Goal: Communication & Community: Answer question/provide support

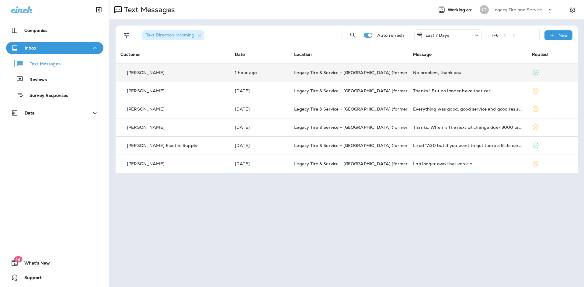
click at [264, 77] on td "1 hour ago" at bounding box center [259, 73] width 59 height 18
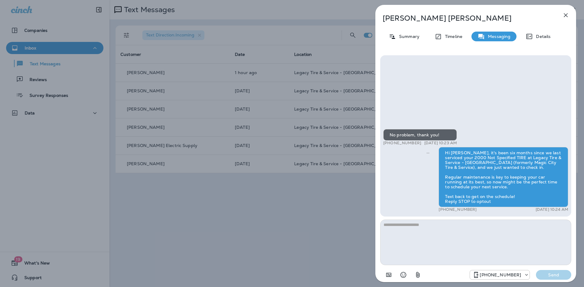
click at [564, 15] on icon "button" at bounding box center [565, 15] width 7 height 7
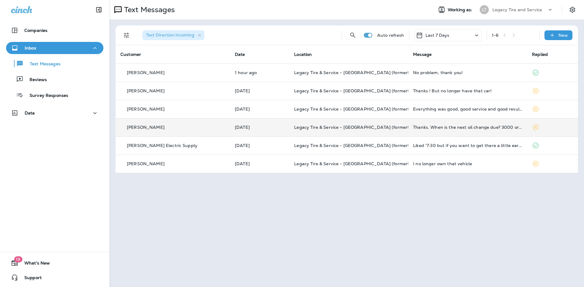
click at [182, 125] on div "[PERSON_NAME]" at bounding box center [172, 127] width 105 height 6
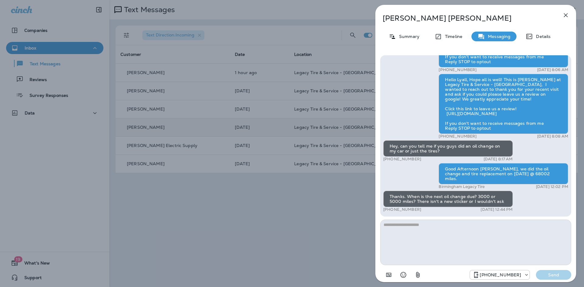
click at [448, 235] on textarea at bounding box center [475, 243] width 191 height 46
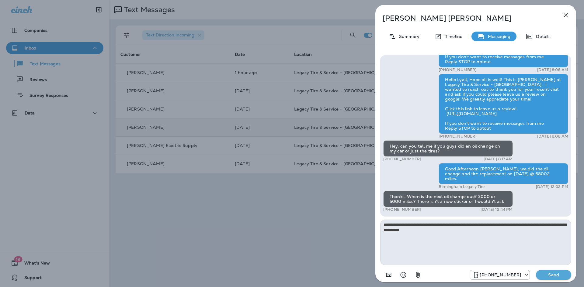
type textarea "**********"
click at [558, 274] on p "Send" at bounding box center [554, 275] width 26 height 5
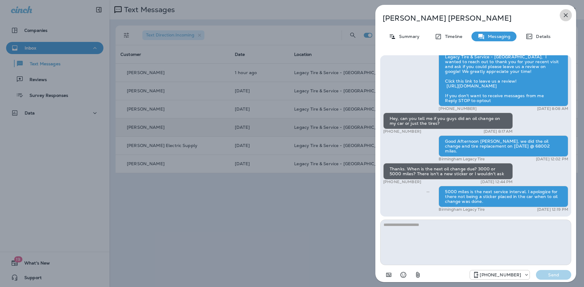
click at [566, 14] on icon "button" at bounding box center [565, 15] width 7 height 7
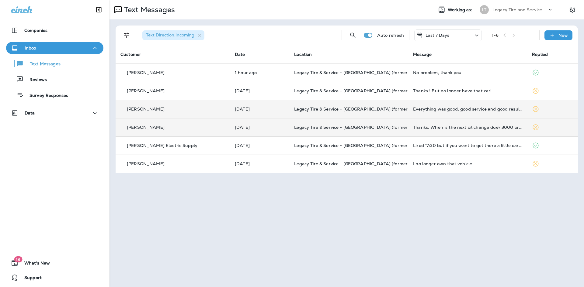
click at [380, 115] on td "Legacy Tire & Service - [GEOGRAPHIC_DATA] (formerly Magic City Tire & Service)" at bounding box center [348, 109] width 119 height 18
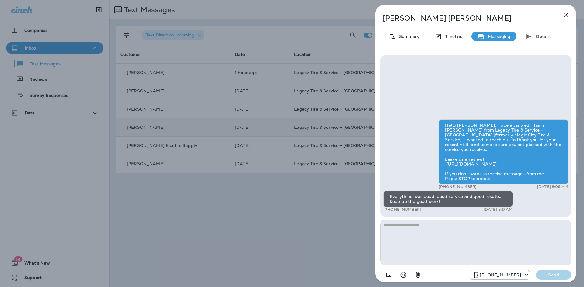
click at [434, 243] on textarea at bounding box center [475, 243] width 191 height 46
type textarea "**********"
click at [555, 274] on p "Send" at bounding box center [554, 275] width 26 height 5
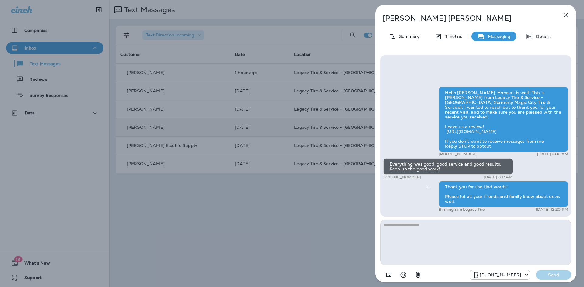
click at [565, 14] on icon "button" at bounding box center [565, 15] width 7 height 7
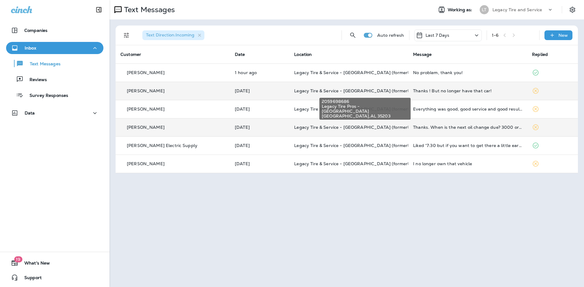
click at [363, 92] on span "Legacy Tire & Service - [GEOGRAPHIC_DATA] (formerly Magic City Tire & Service)" at bounding box center [380, 90] width 172 height 5
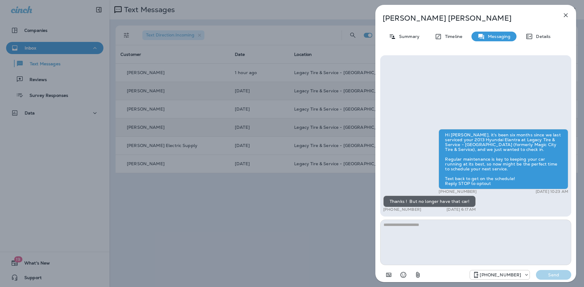
click at [418, 245] on textarea at bounding box center [475, 243] width 191 height 46
drag, startPoint x: 507, startPoint y: 226, endPoint x: 370, endPoint y: 226, distance: 137.2
click at [370, 226] on div "**********" at bounding box center [475, 143] width 217 height 287
type textarea "**********"
click at [550, 277] on p "Send" at bounding box center [554, 275] width 26 height 5
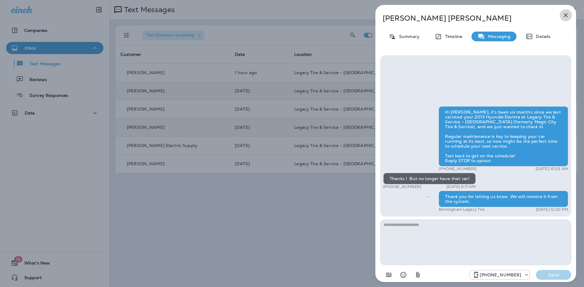
click at [567, 13] on icon "button" at bounding box center [565, 15] width 7 height 7
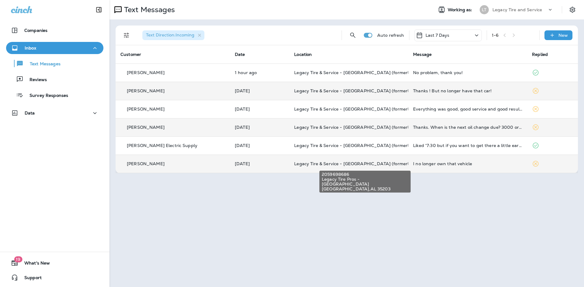
click at [378, 162] on span "Legacy Tire & Service - [GEOGRAPHIC_DATA] (formerly Magic City Tire & Service)" at bounding box center [380, 163] width 172 height 5
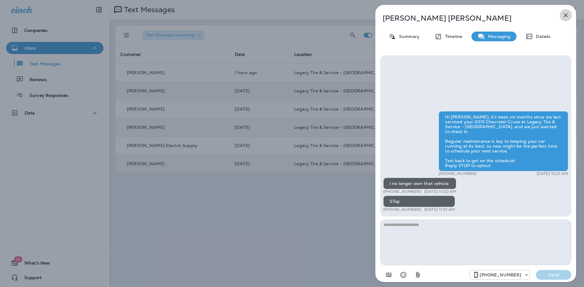
click at [566, 14] on icon "button" at bounding box center [565, 15] width 7 height 7
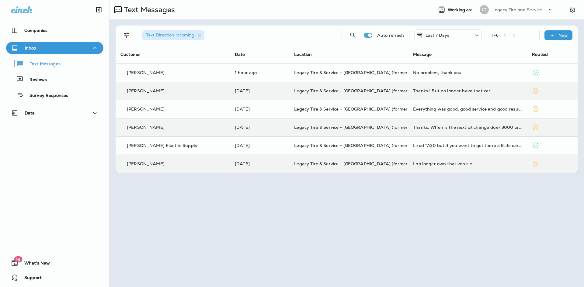
click at [293, 213] on div at bounding box center [292, 143] width 584 height 287
click at [467, 88] on td "Thanks ! But no longer have that car!" at bounding box center [467, 91] width 119 height 18
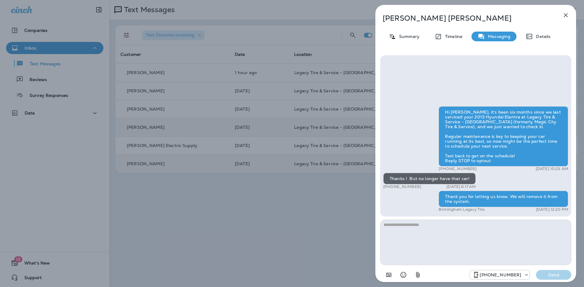
click at [564, 14] on icon "button" at bounding box center [565, 15] width 7 height 7
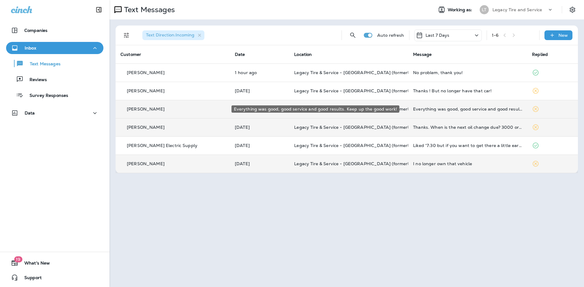
click at [455, 110] on div "Everything was good, good service and good results. Keep up the good work!" at bounding box center [467, 109] width 109 height 5
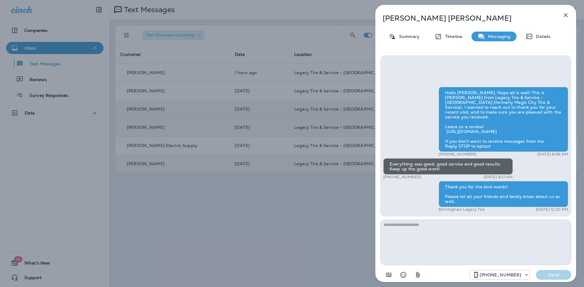
click at [564, 14] on icon "button" at bounding box center [566, 15] width 4 height 4
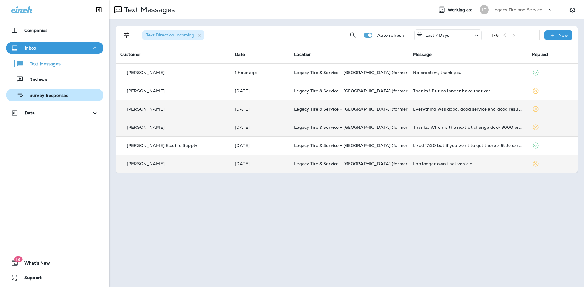
click at [48, 99] on p "Survey Responses" at bounding box center [45, 96] width 45 height 6
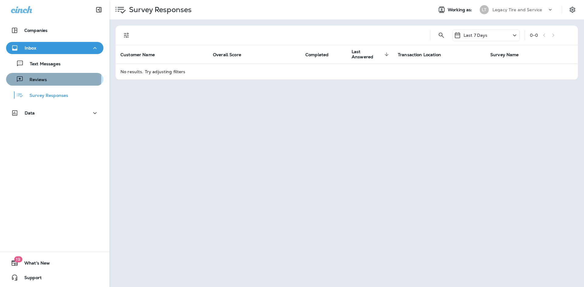
click at [43, 78] on p "Reviews" at bounding box center [34, 80] width 23 height 6
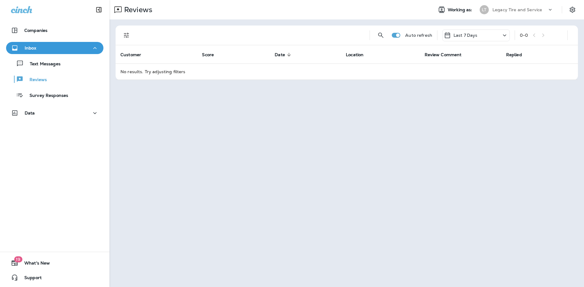
click at [506, 37] on icon at bounding box center [504, 36] width 7 height 8
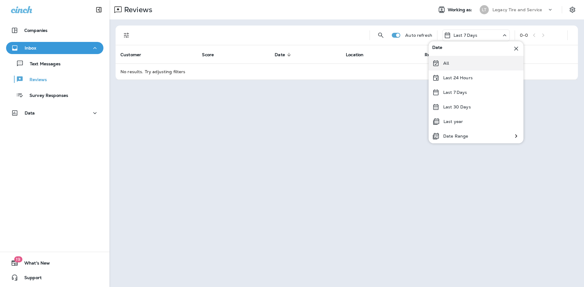
click at [483, 65] on div "All" at bounding box center [476, 63] width 95 height 15
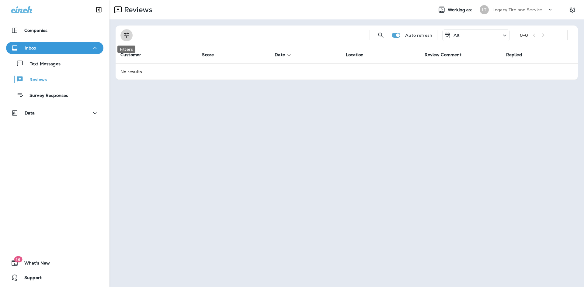
click at [130, 36] on button "Filters" at bounding box center [126, 35] width 12 height 12
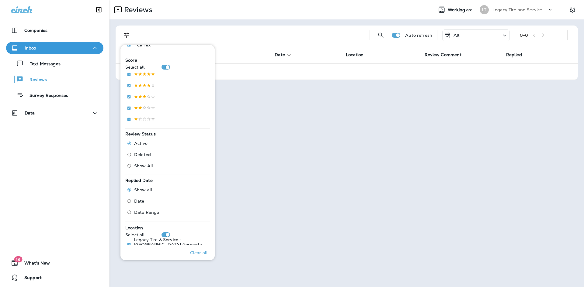
scroll to position [116, 0]
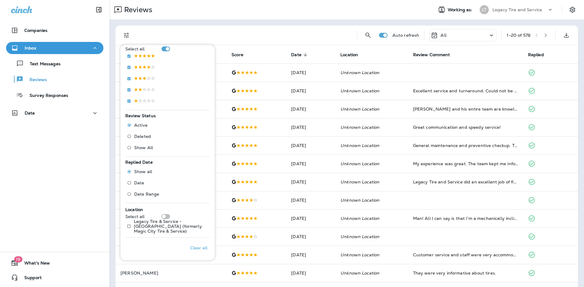
click at [286, 33] on div at bounding box center [244, 35] width 214 height 19
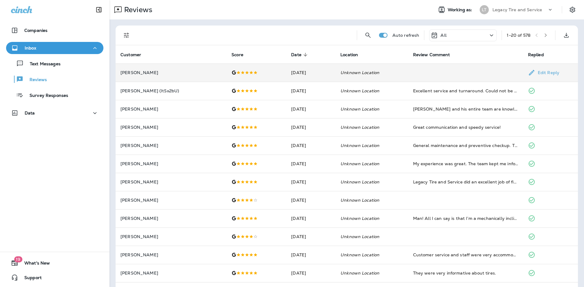
click at [293, 71] on td "[DATE]" at bounding box center [310, 73] width 49 height 18
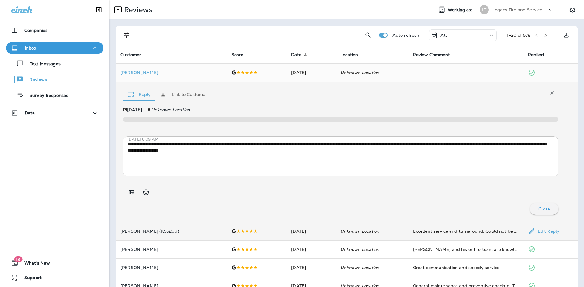
click at [227, 234] on td at bounding box center [257, 231] width 60 height 18
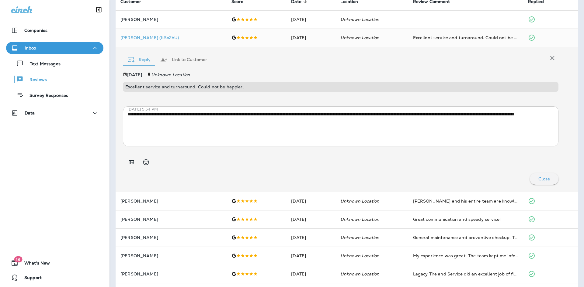
scroll to position [91, 0]
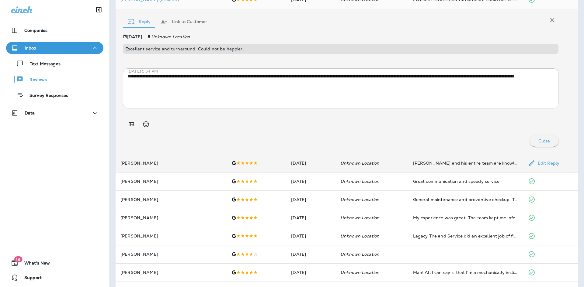
click at [227, 166] on td at bounding box center [257, 163] width 60 height 18
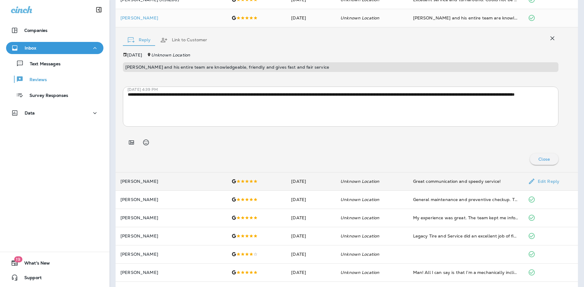
click at [227, 190] on td at bounding box center [257, 181] width 60 height 18
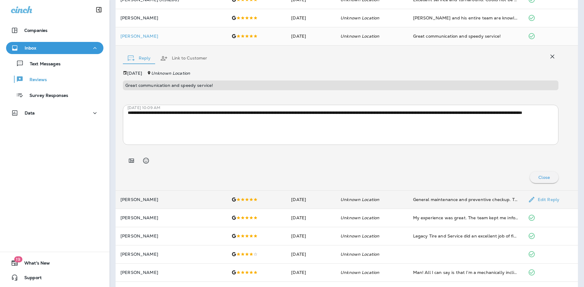
click at [227, 204] on td at bounding box center [257, 200] width 60 height 18
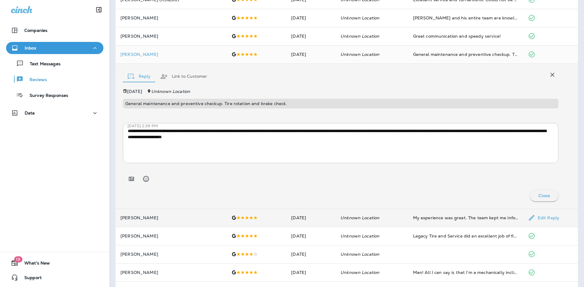
click at [231, 219] on div at bounding box center [256, 218] width 50 height 5
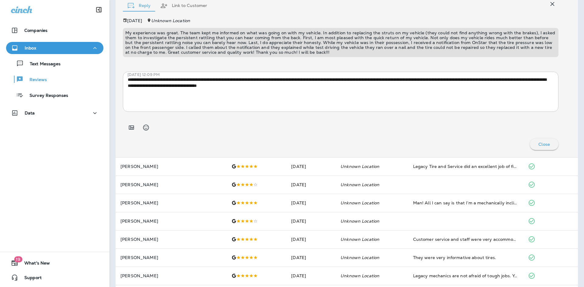
scroll to position [182, 0]
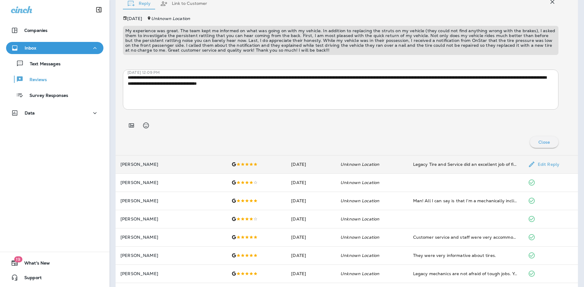
click at [231, 162] on div at bounding box center [256, 164] width 50 height 5
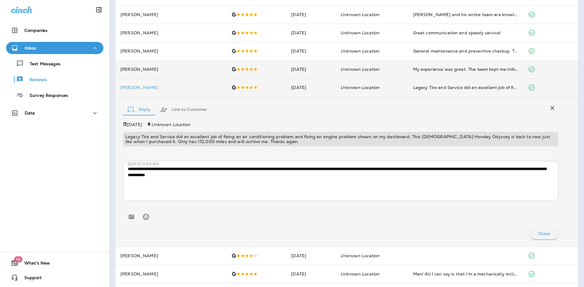
scroll to position [91, 0]
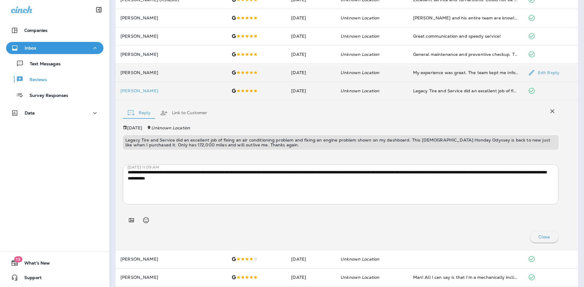
click at [184, 75] on td "[PERSON_NAME]" at bounding box center [171, 73] width 111 height 18
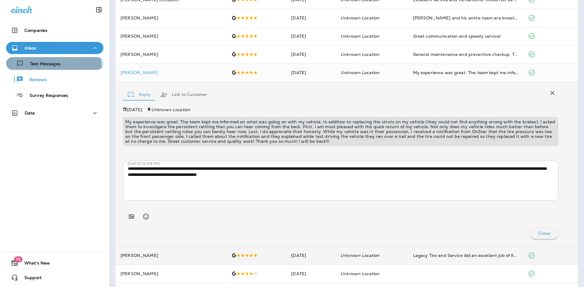
click at [49, 67] on p "Text Messages" at bounding box center [42, 64] width 37 height 6
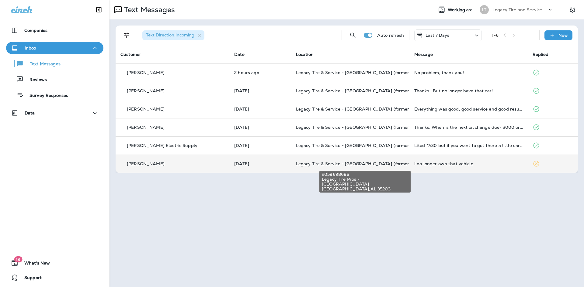
click at [323, 164] on span "Legacy Tire & Service - [GEOGRAPHIC_DATA] (formerly Magic City Tire & Service)" at bounding box center [382, 163] width 172 height 5
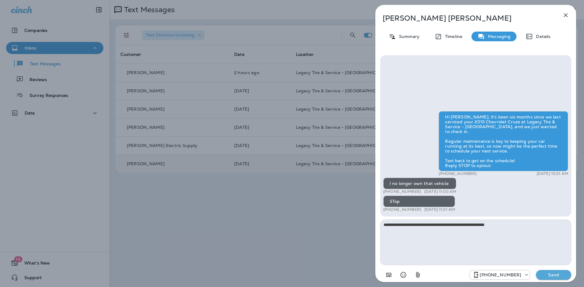
type textarea "**********"
click at [555, 273] on p "Send" at bounding box center [554, 275] width 26 height 5
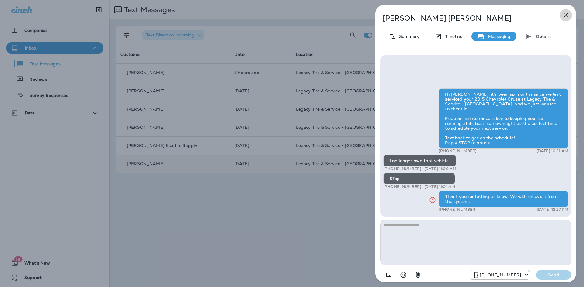
click at [566, 14] on icon "button" at bounding box center [565, 15] width 7 height 7
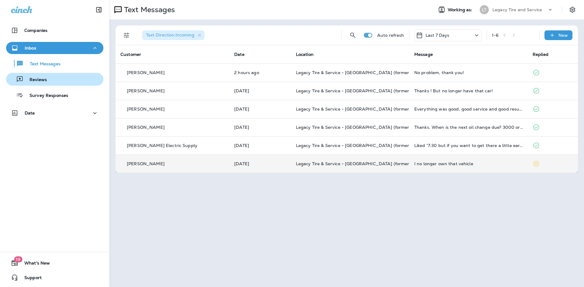
click at [36, 80] on p "Reviews" at bounding box center [34, 80] width 23 height 6
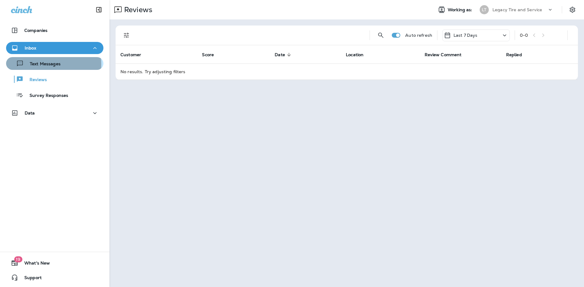
click at [39, 64] on p "Text Messages" at bounding box center [42, 64] width 37 height 6
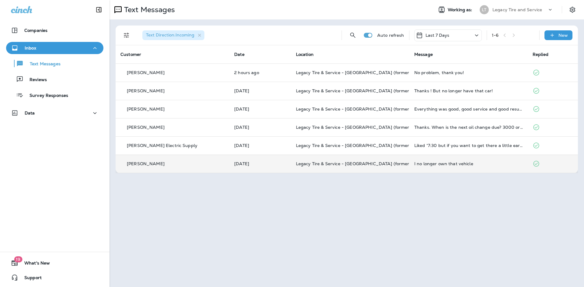
click at [291, 166] on td "Legacy Tire & Service - [GEOGRAPHIC_DATA] (formerly Magic City Tire & Service)" at bounding box center [350, 164] width 118 height 18
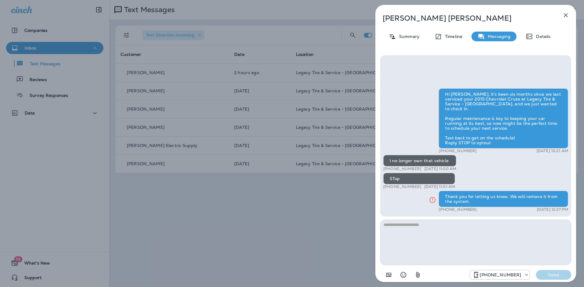
click at [569, 14] on button "button" at bounding box center [566, 15] width 12 height 12
